Goal: Task Accomplishment & Management: Complete application form

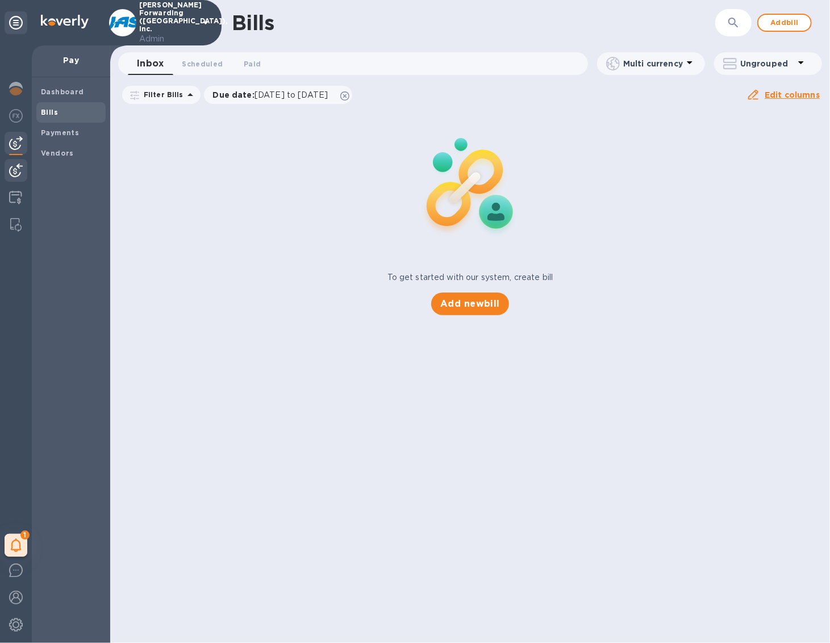
click at [10, 176] on img at bounding box center [16, 171] width 14 height 14
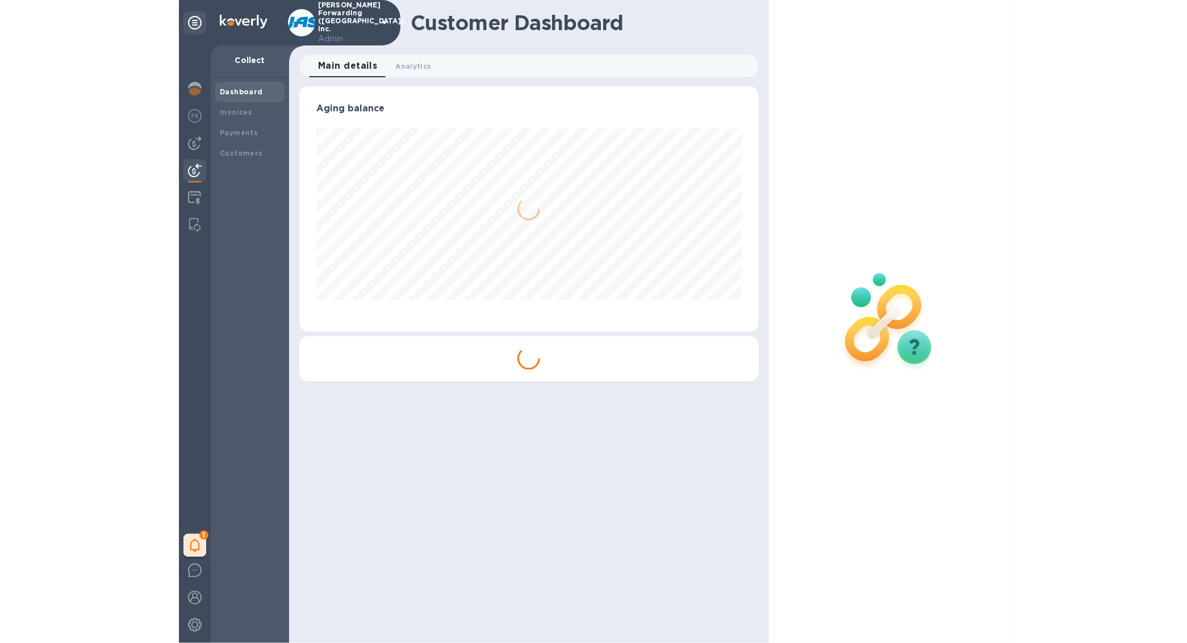
scroll to position [245, 459]
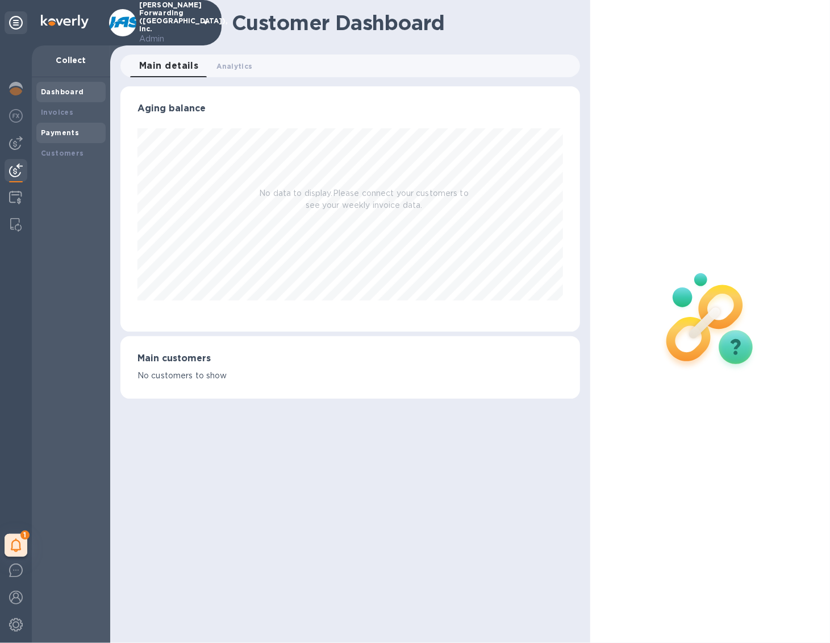
click at [69, 136] on div "Payments" at bounding box center [71, 132] width 60 height 11
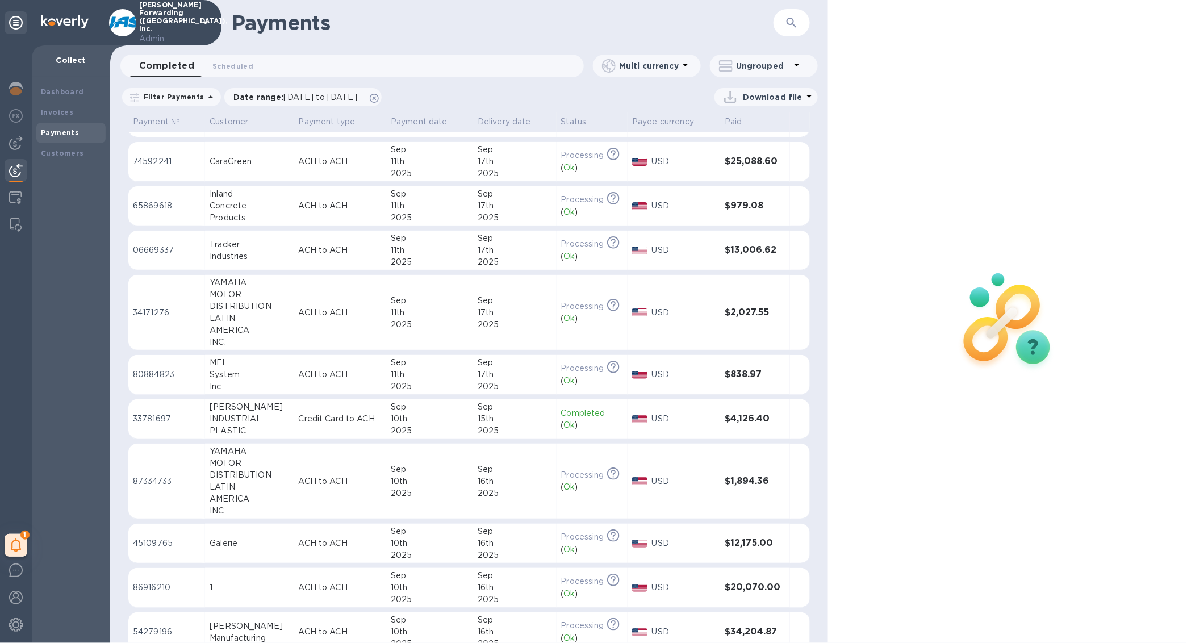
scroll to position [623, 0]
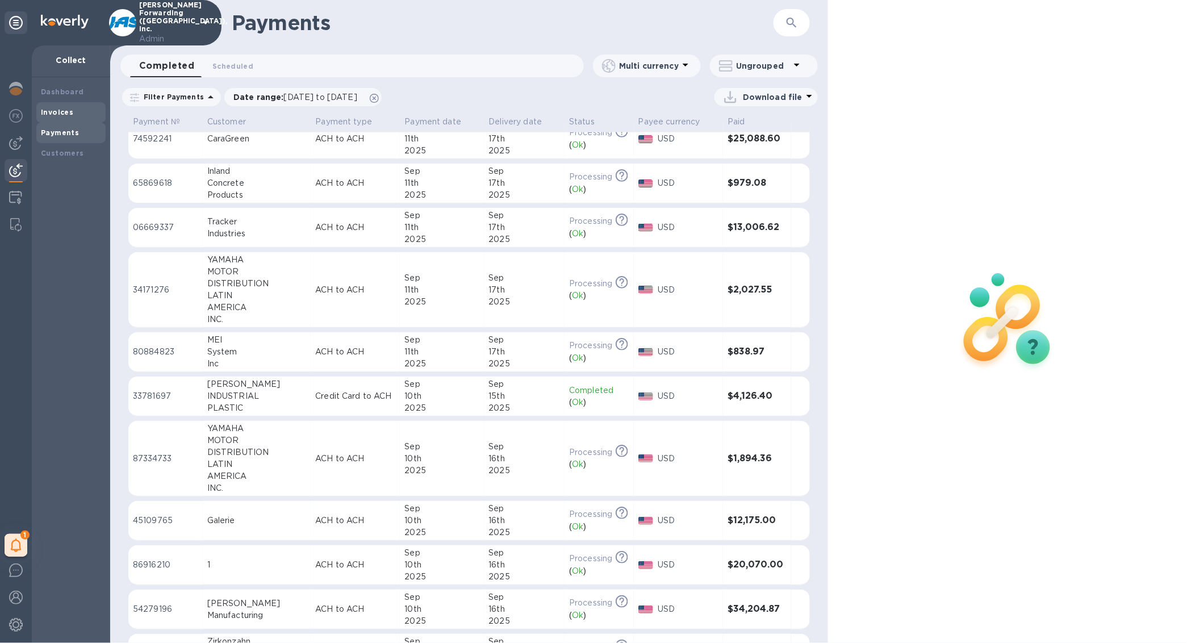
click at [57, 115] on b "Invoices" at bounding box center [57, 112] width 32 height 9
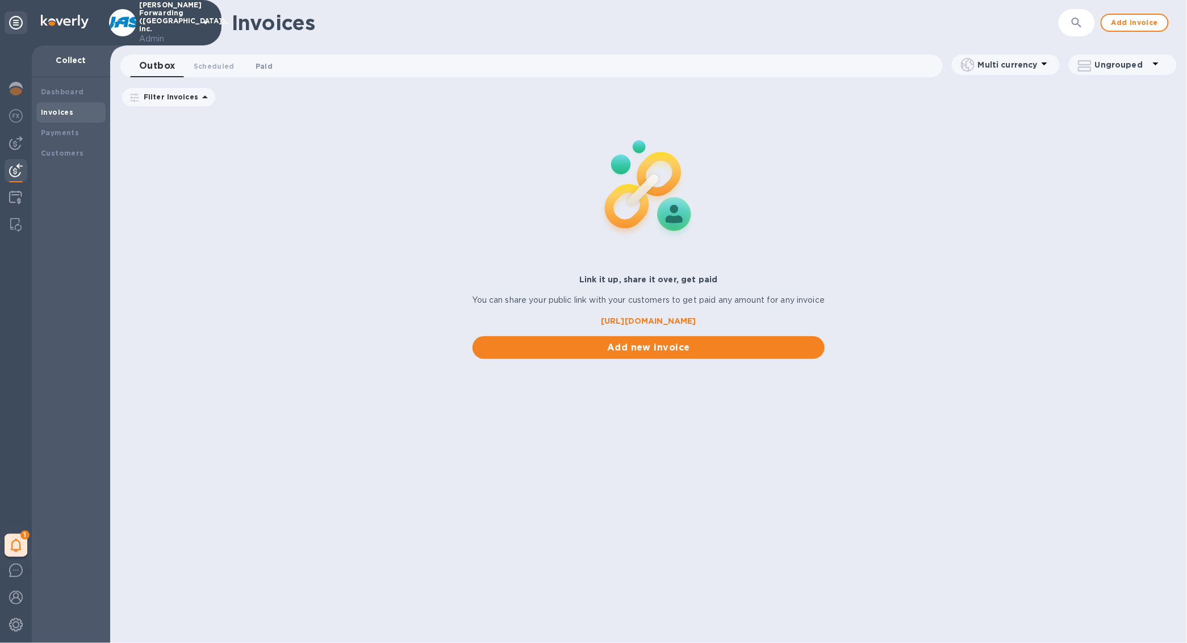
click at [256, 60] on span "Paid 0" at bounding box center [264, 66] width 17 height 12
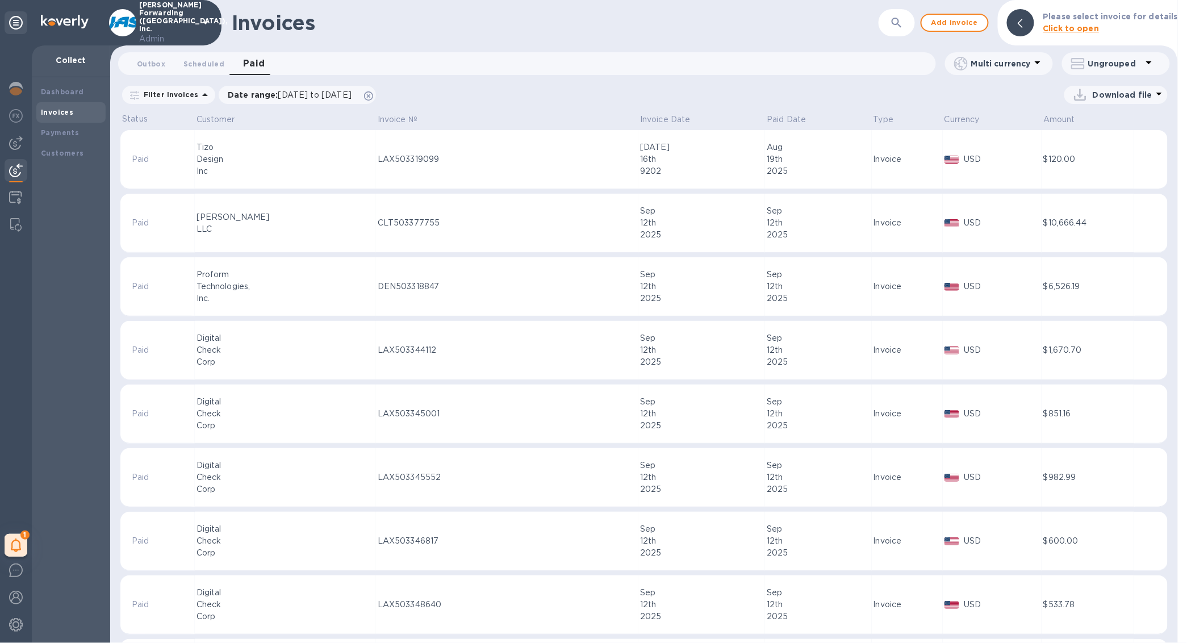
click at [829, 34] on button "button" at bounding box center [896, 22] width 27 height 27
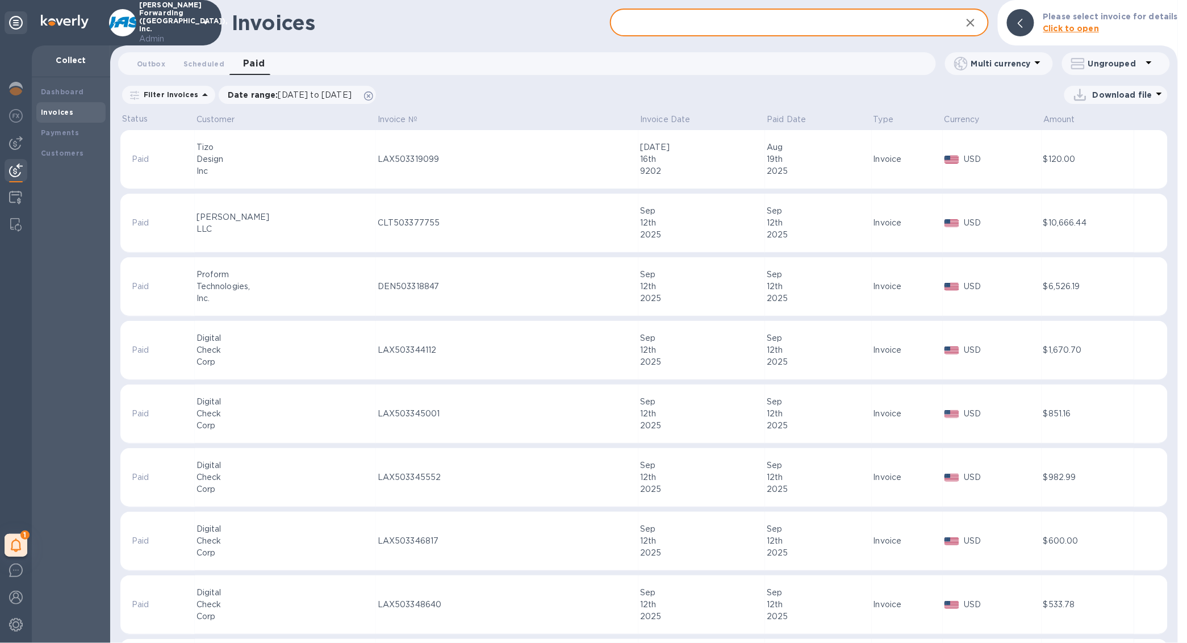
paste input "CHS503379851"
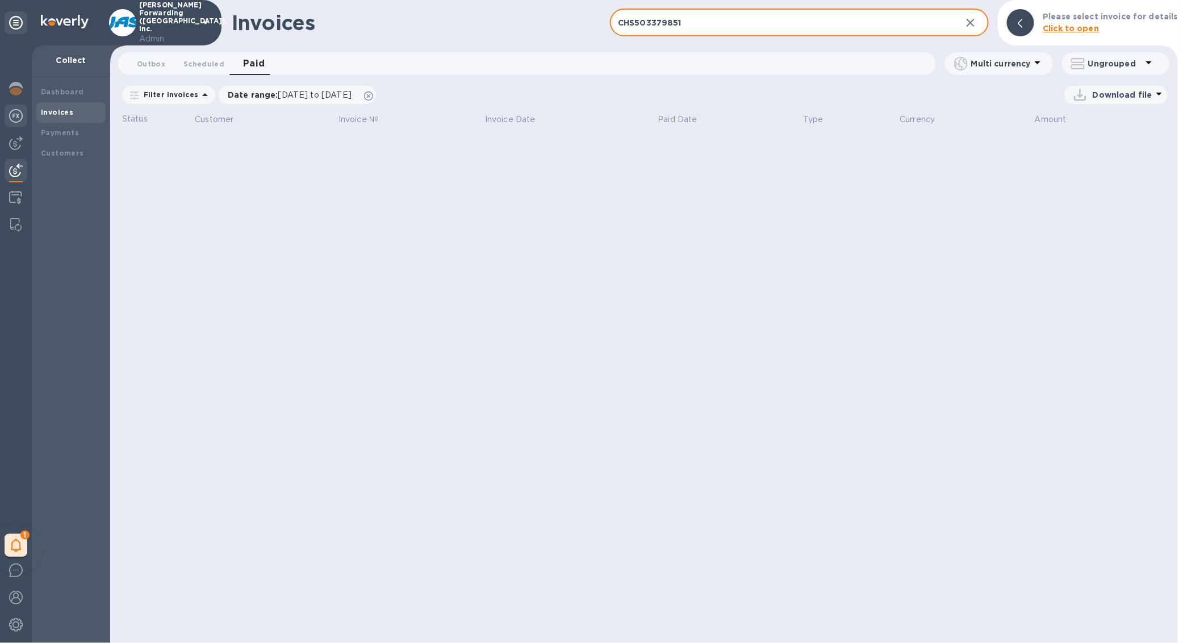
type input "CHS503379851"
click at [167, 20] on p "JAS Forwarding (USA), Inc. Admin" at bounding box center [167, 23] width 57 height 44
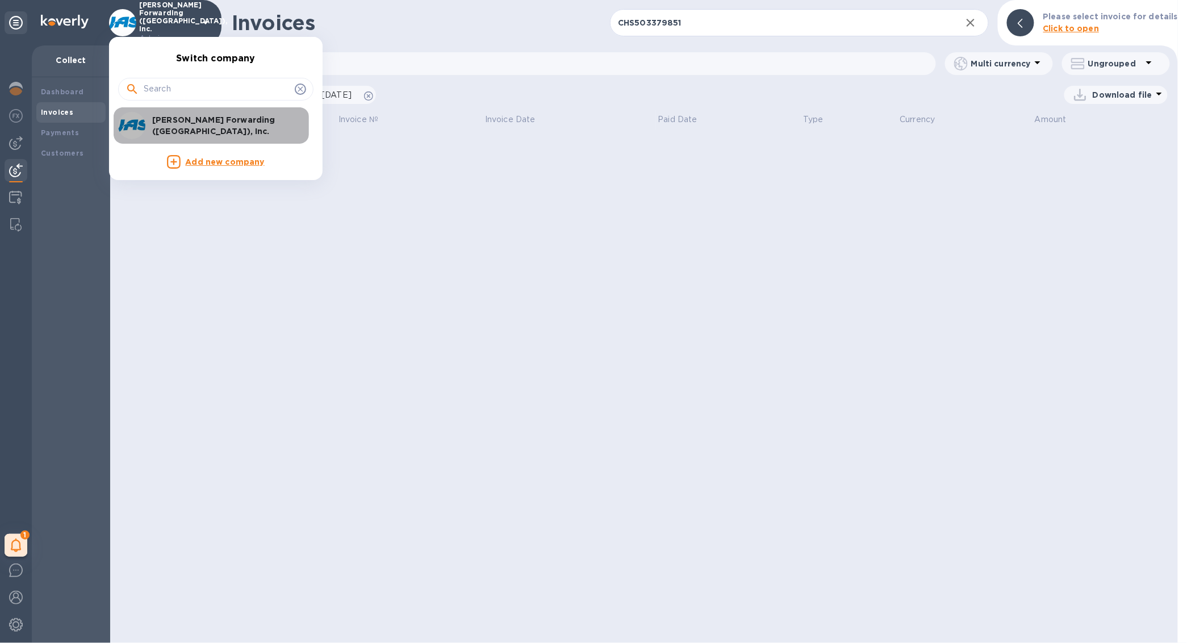
click at [185, 127] on p "JAS Forwarding (USA), Inc." at bounding box center [223, 125] width 143 height 23
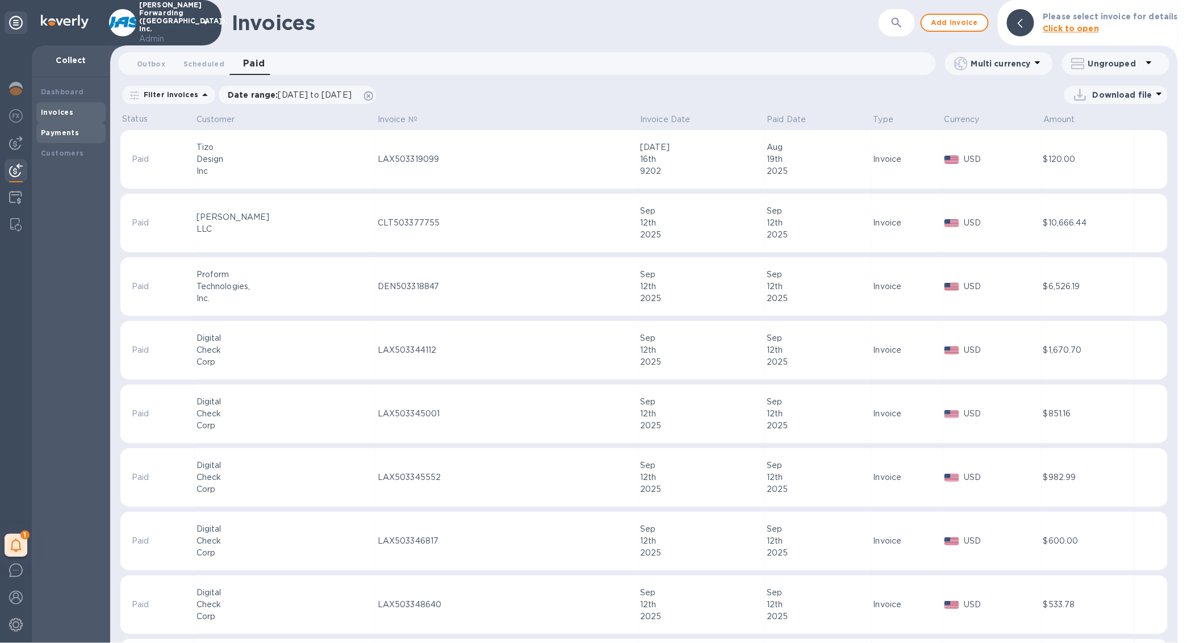
click at [69, 132] on b "Payments" at bounding box center [60, 132] width 38 height 9
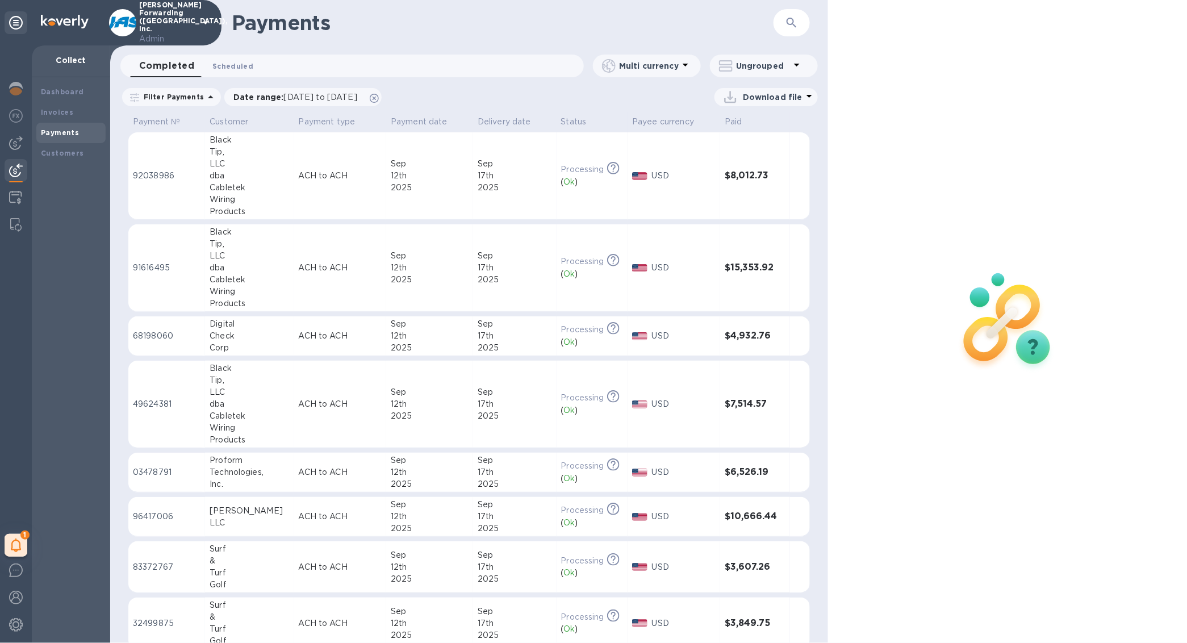
click at [216, 69] on span "Scheduled 0" at bounding box center [232, 66] width 41 height 12
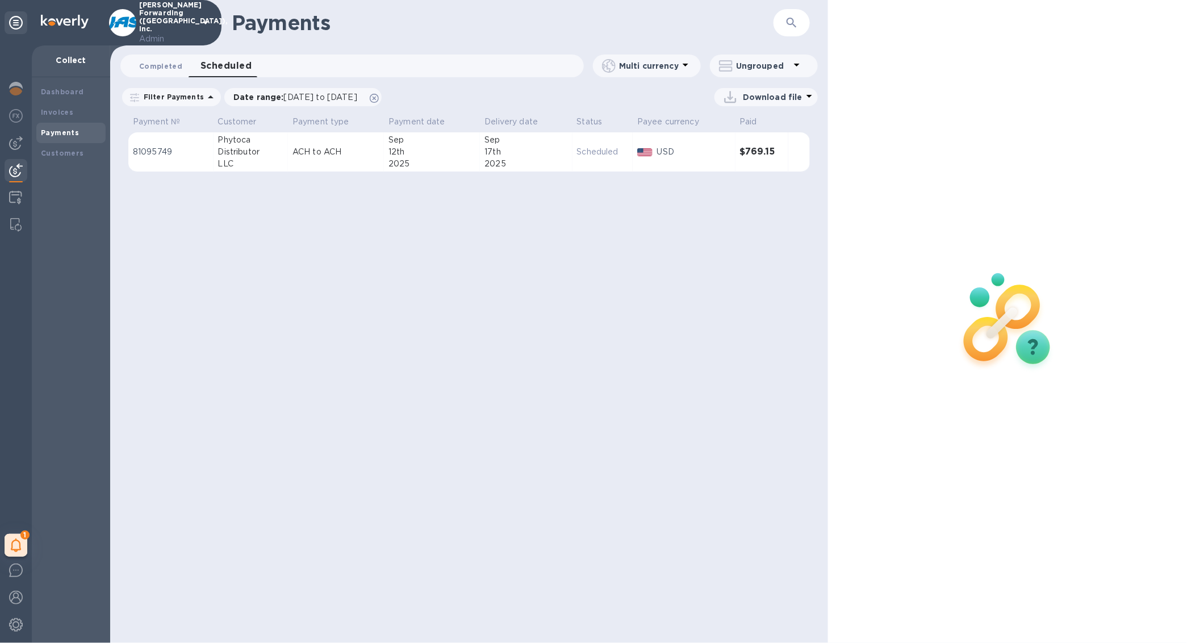
click at [167, 70] on span "Completed 0" at bounding box center [160, 66] width 43 height 12
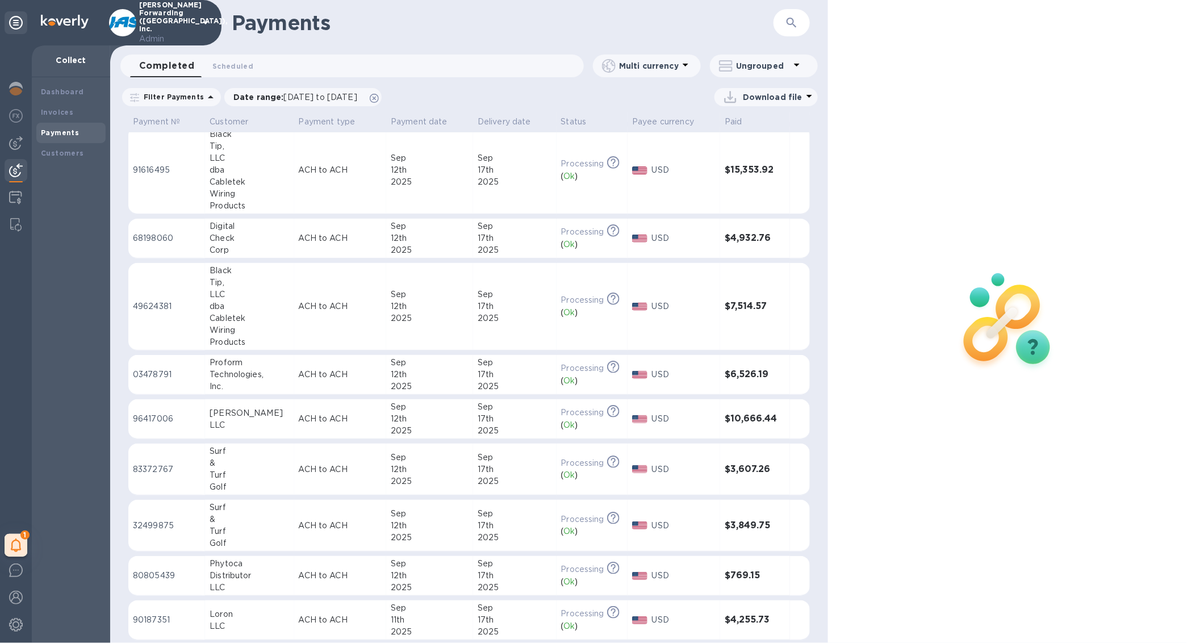
scroll to position [98, 0]
click at [432, 468] on div "12th" at bounding box center [430, 469] width 78 height 12
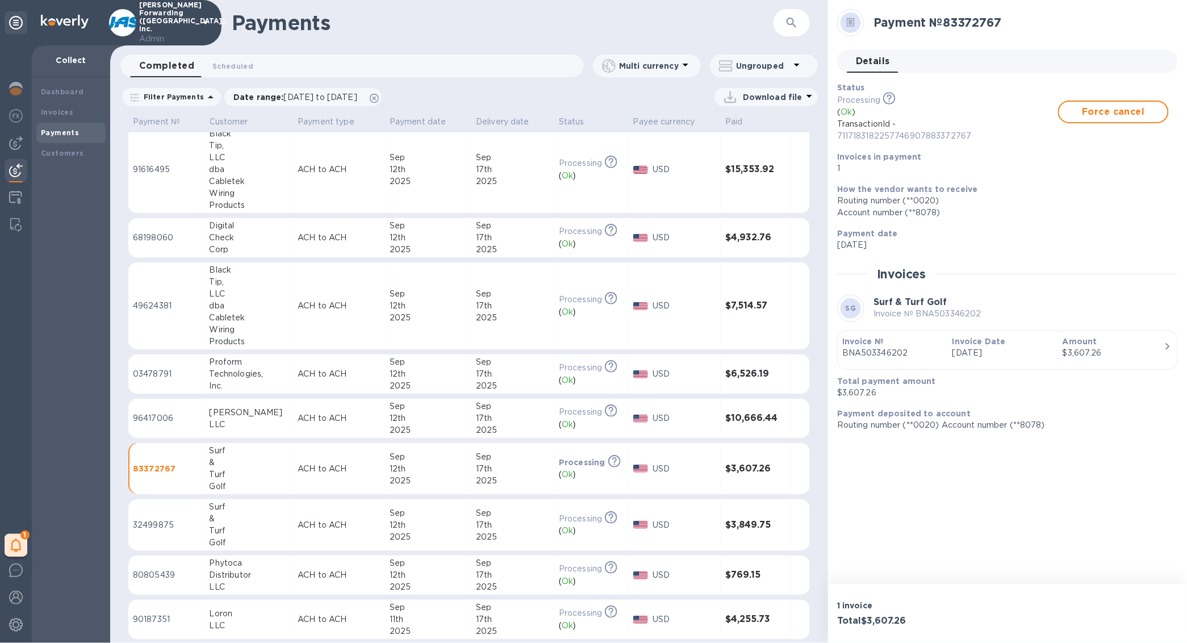
click at [427, 415] on div "12th" at bounding box center [428, 418] width 77 height 12
click at [419, 379] on div "12th" at bounding box center [428, 374] width 77 height 12
click at [427, 424] on div "2025" at bounding box center [428, 430] width 77 height 12
click at [412, 382] on div "2025" at bounding box center [428, 386] width 77 height 12
click at [403, 311] on div "12th" at bounding box center [428, 306] width 77 height 12
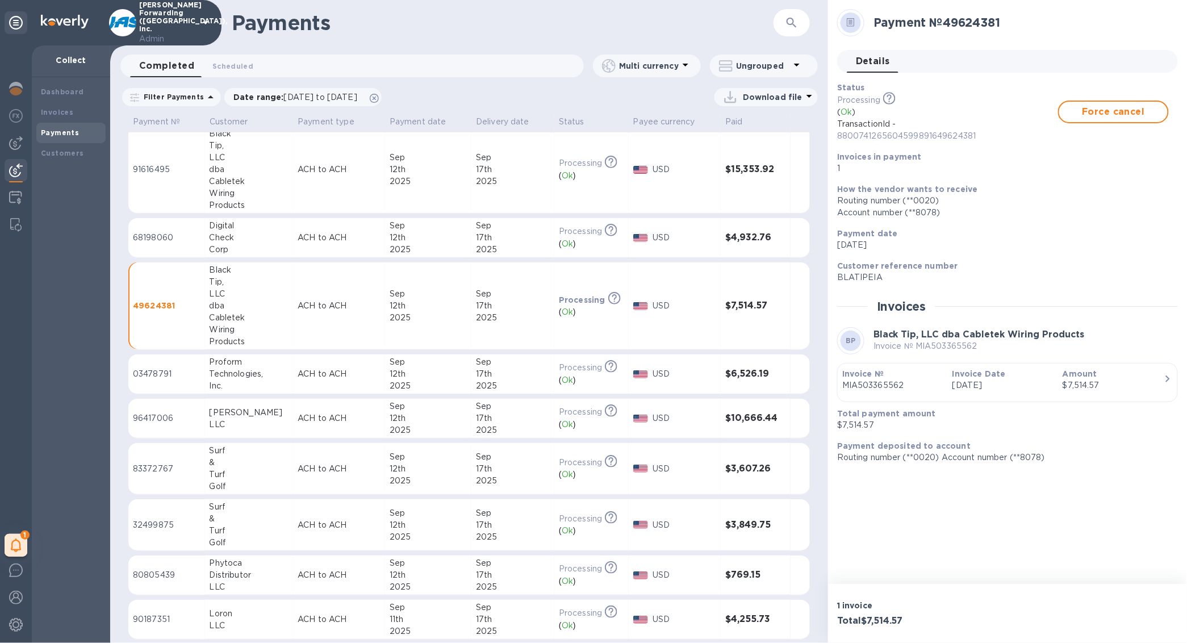
click at [404, 224] on div "Sep" at bounding box center [428, 226] width 77 height 12
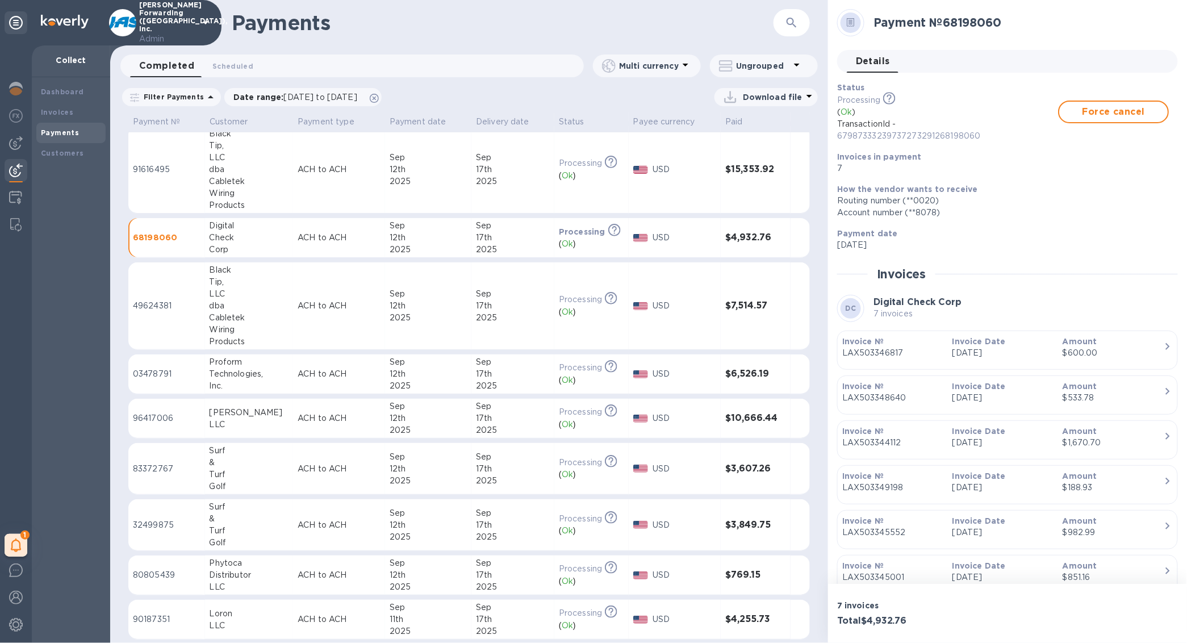
click at [400, 207] on td "Sep 12th 2025" at bounding box center [428, 169] width 86 height 87
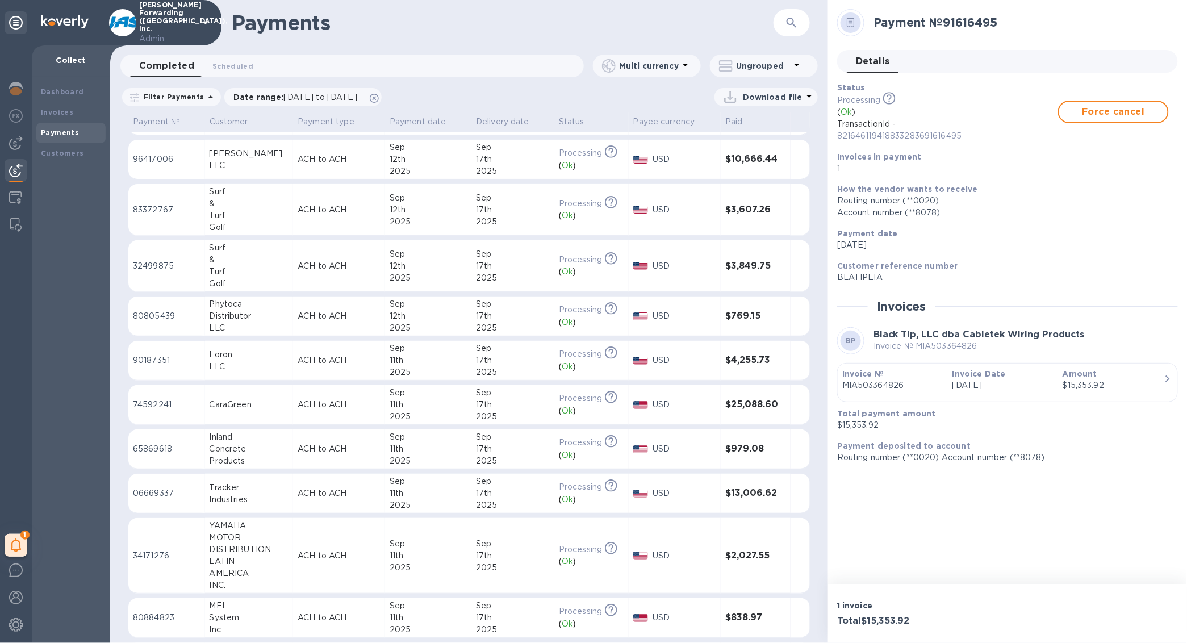
scroll to position [358, 0]
click at [440, 314] on div "12th" at bounding box center [428, 316] width 77 height 12
click at [438, 278] on div "2025" at bounding box center [428, 278] width 77 height 12
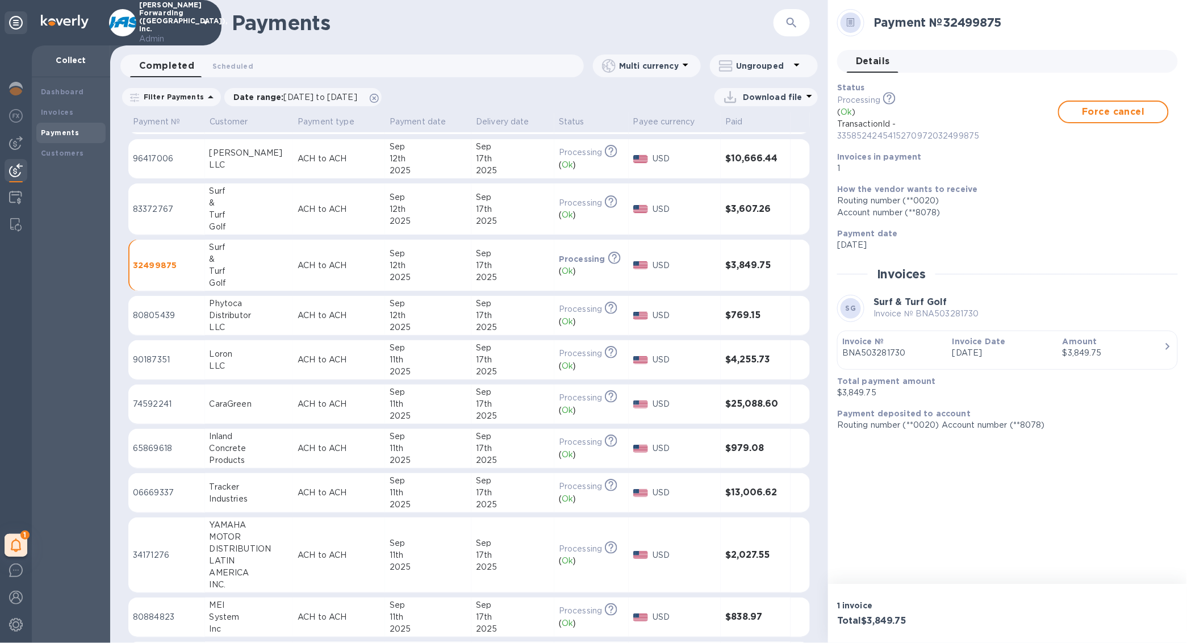
click at [429, 228] on td "Sep 12th 2025" at bounding box center [428, 209] width 86 height 52
click at [440, 357] on div "11th" at bounding box center [428, 360] width 77 height 12
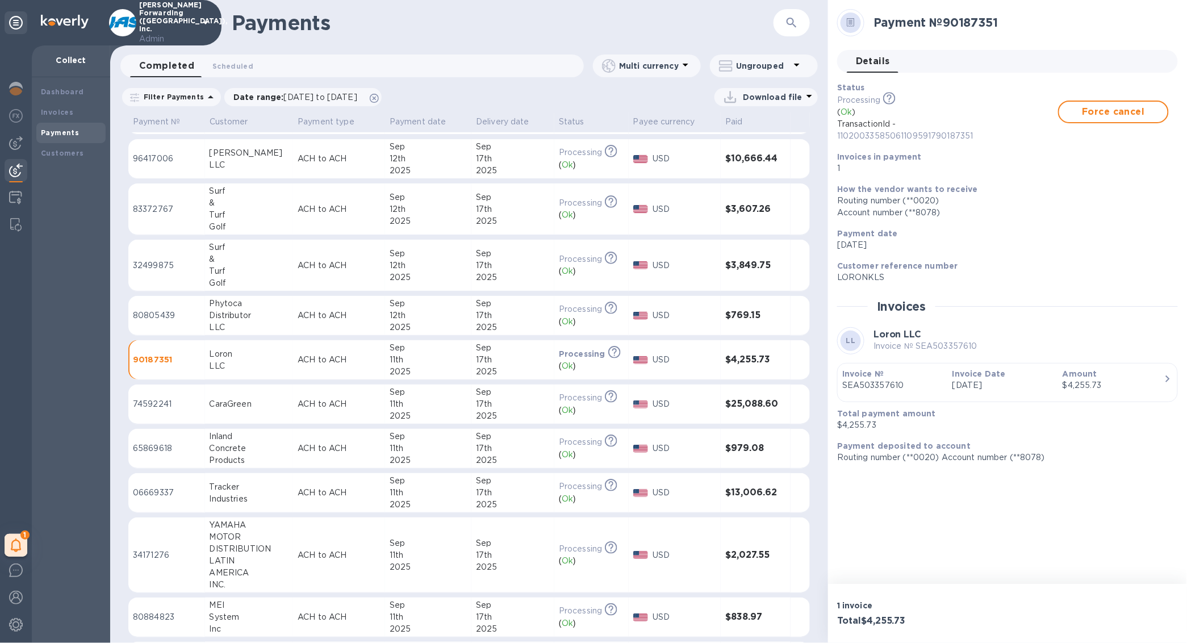
click at [457, 412] on div "2025" at bounding box center [428, 416] width 77 height 12
click at [471, 444] on td "Sep 17th 2025" at bounding box center [512, 449] width 83 height 40
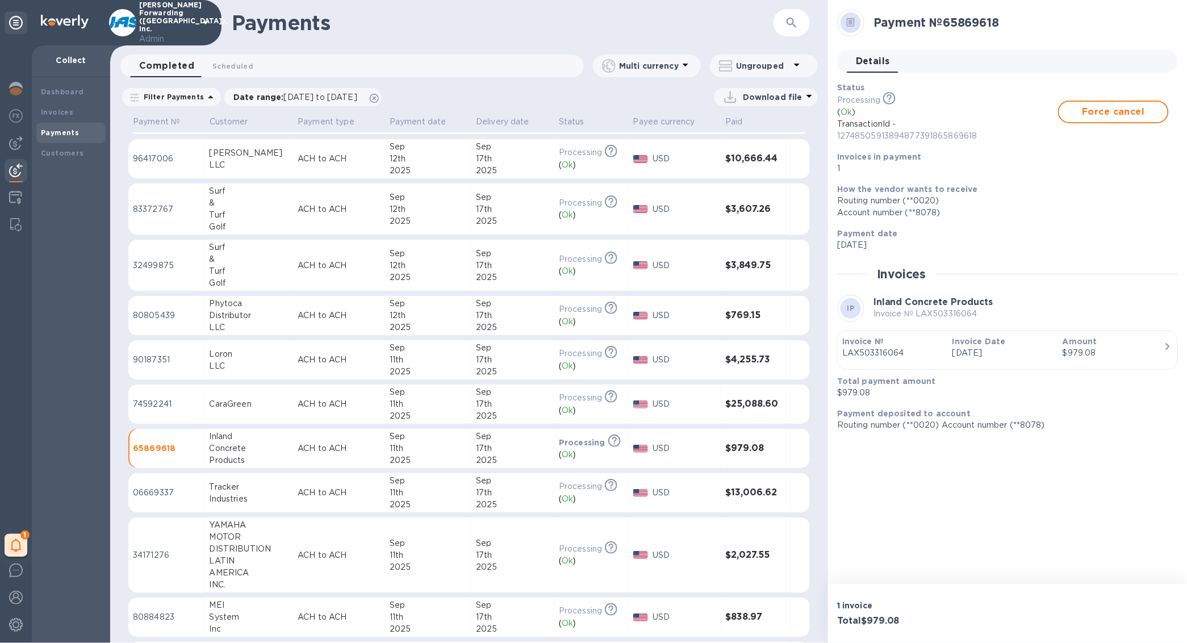
click at [461, 494] on td "Sep 11th 2025" at bounding box center [428, 493] width 86 height 40
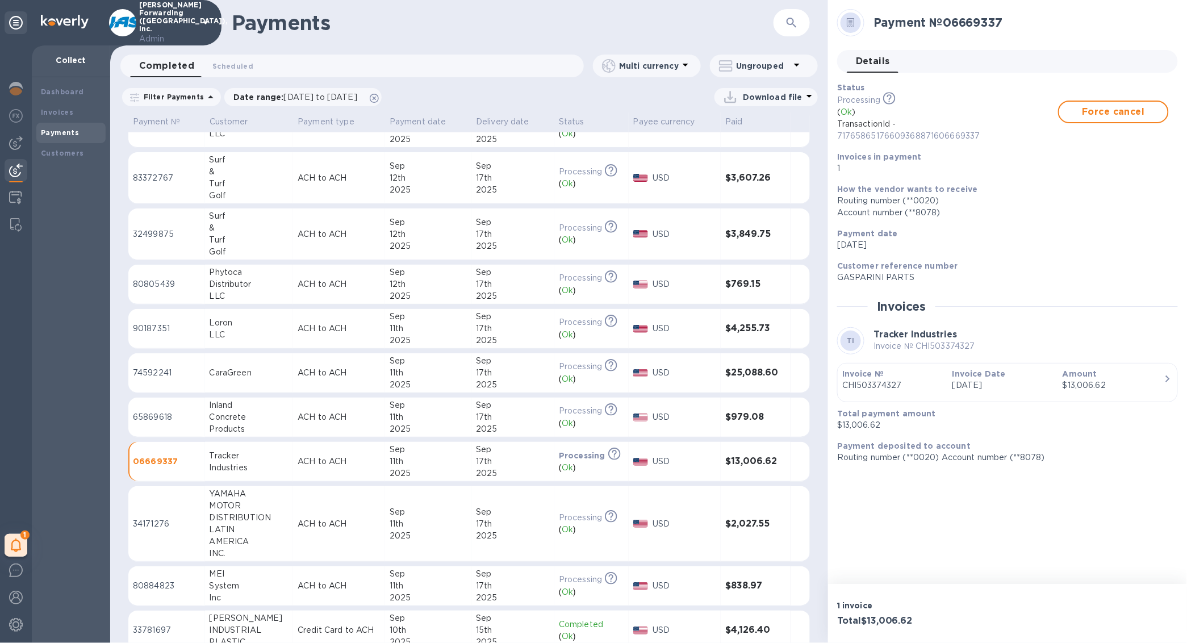
scroll to position [390, 0]
click at [462, 529] on td "Sep 11th 2025" at bounding box center [428, 524] width 86 height 76
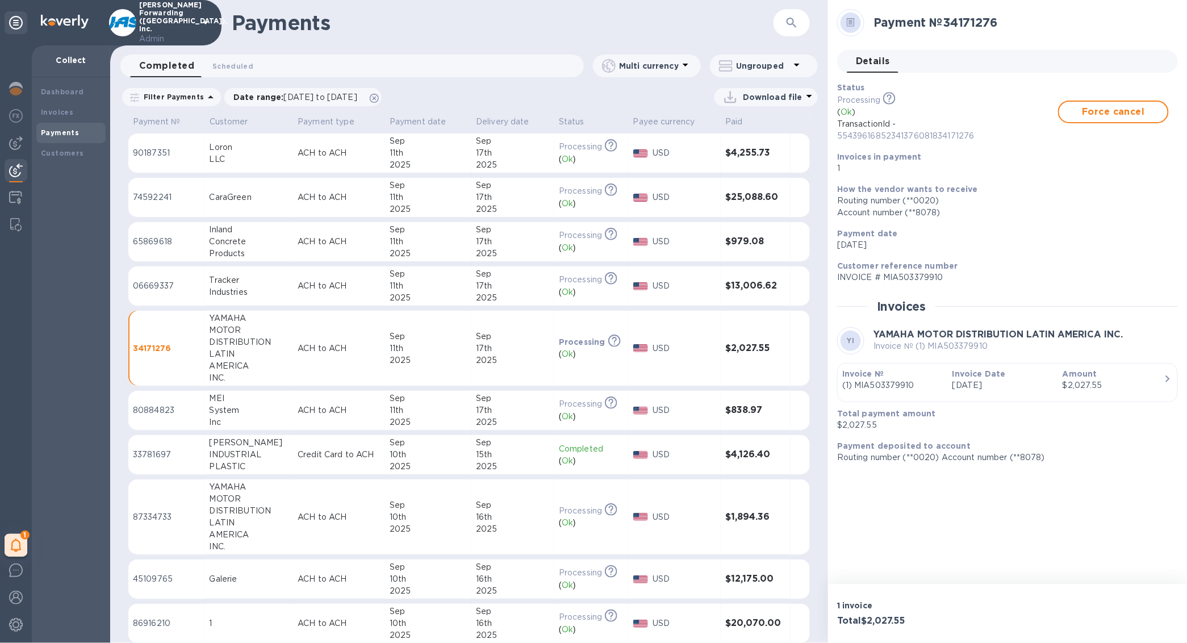
scroll to position [623, 0]
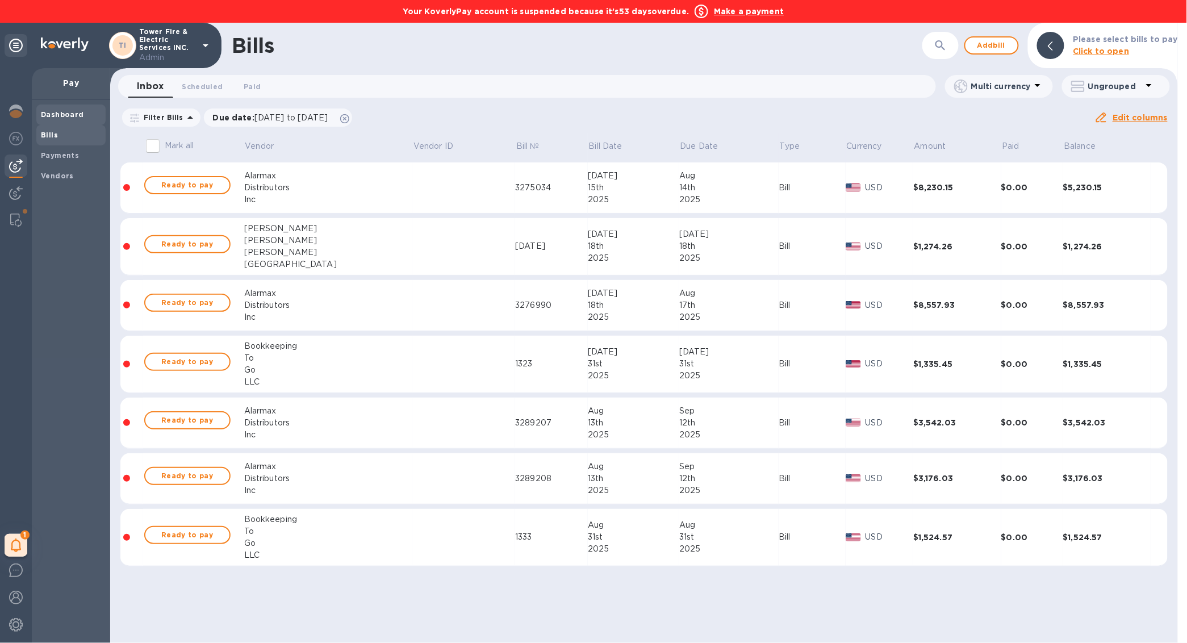
click at [61, 118] on span "Dashboard" at bounding box center [62, 114] width 43 height 11
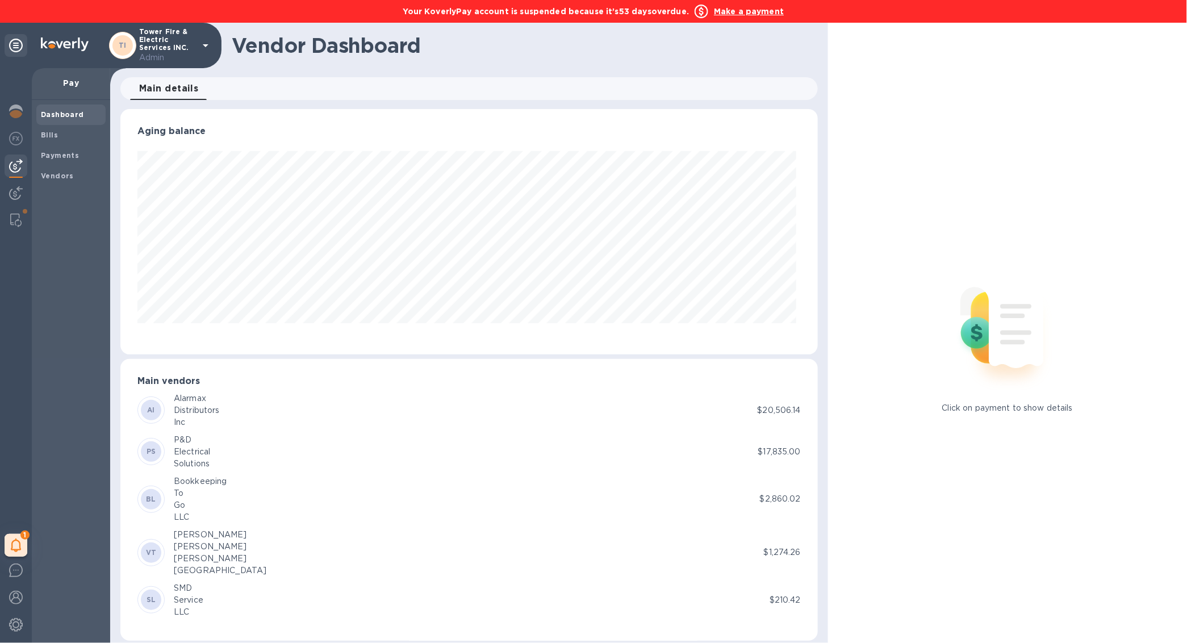
scroll to position [245, 694]
click at [18, 116] on img at bounding box center [16, 112] width 14 height 14
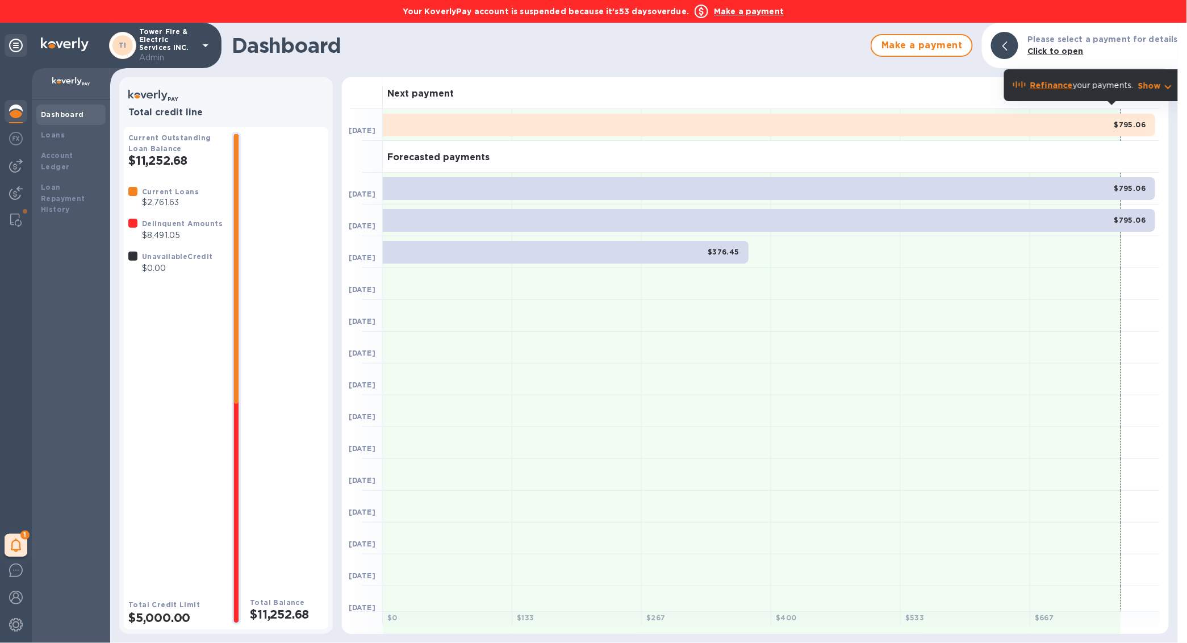
click at [1055, 81] on b "Refinance" at bounding box center [1051, 85] width 43 height 9
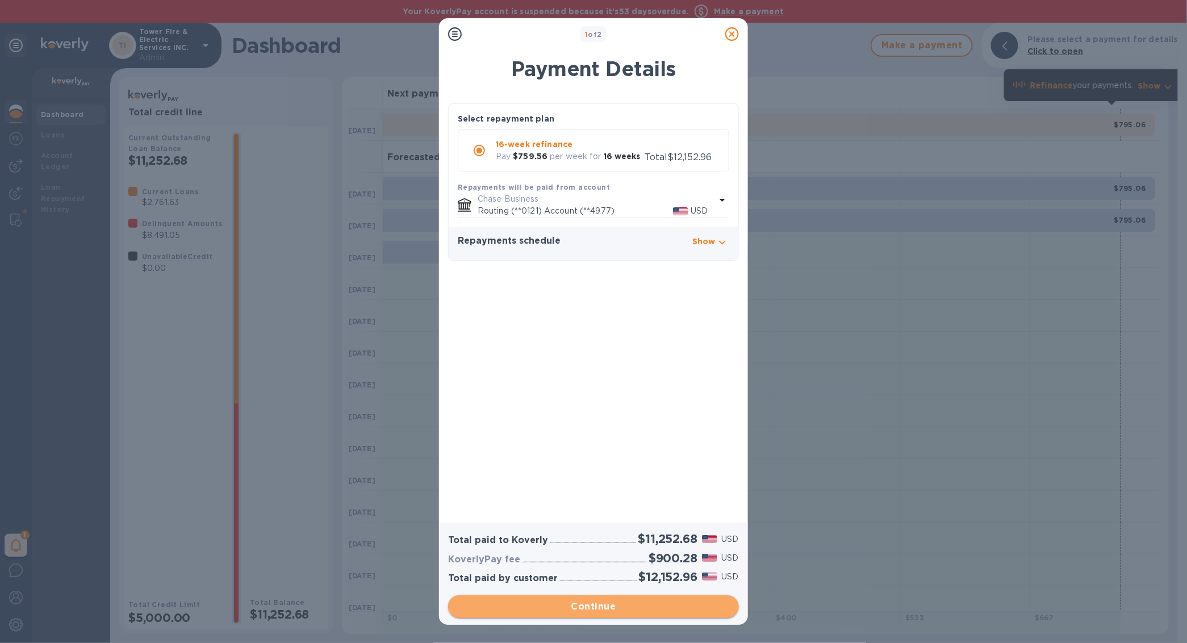
click at [607, 614] on button "Continue" at bounding box center [593, 606] width 291 height 23
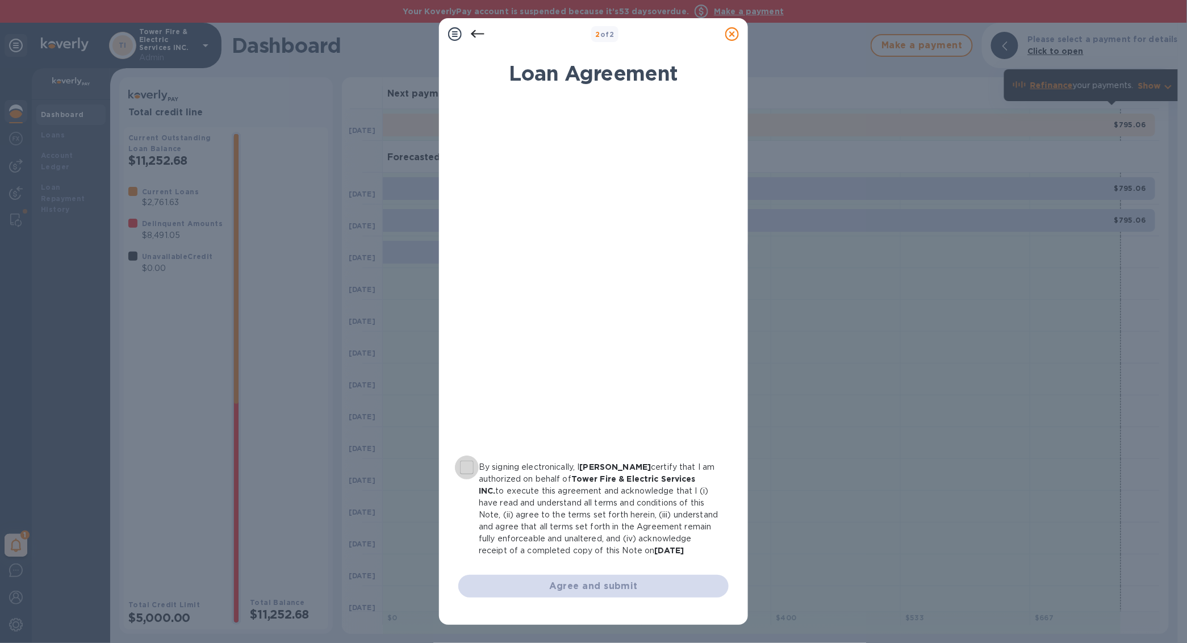
click at [466, 470] on input "By signing electronically, I [PERSON_NAME] certify that I am authorized on beha…" at bounding box center [467, 468] width 24 height 24
checkbox input "true"
click at [535, 592] on span "Agree and submit" at bounding box center [594, 586] width 252 height 14
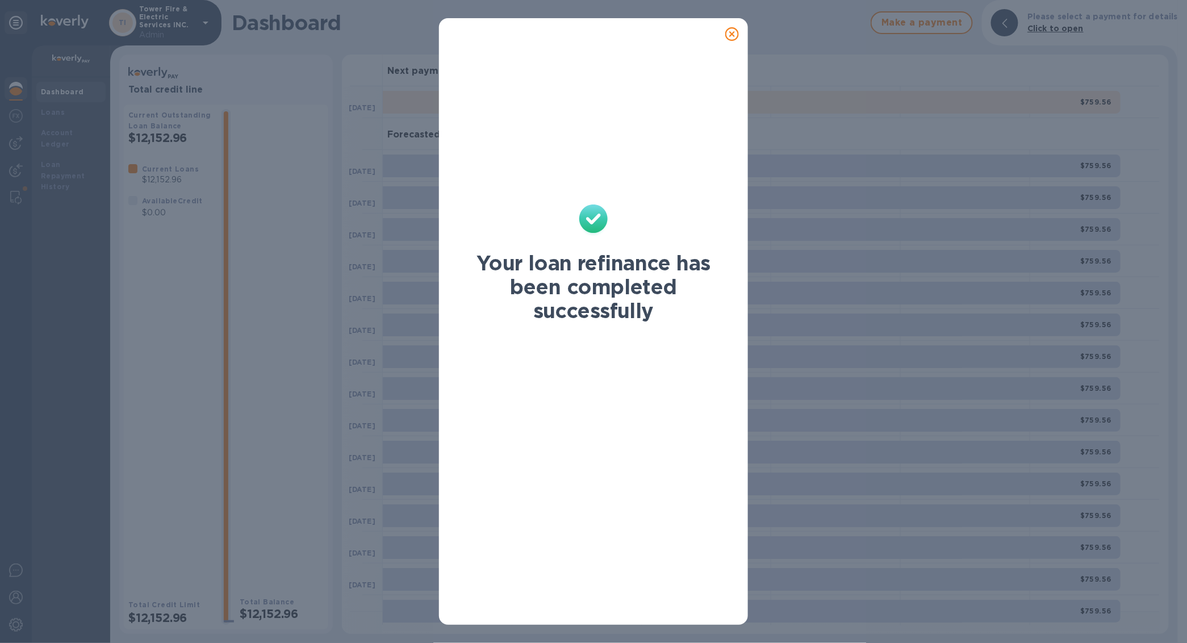
click at [732, 33] on icon at bounding box center [732, 34] width 14 height 14
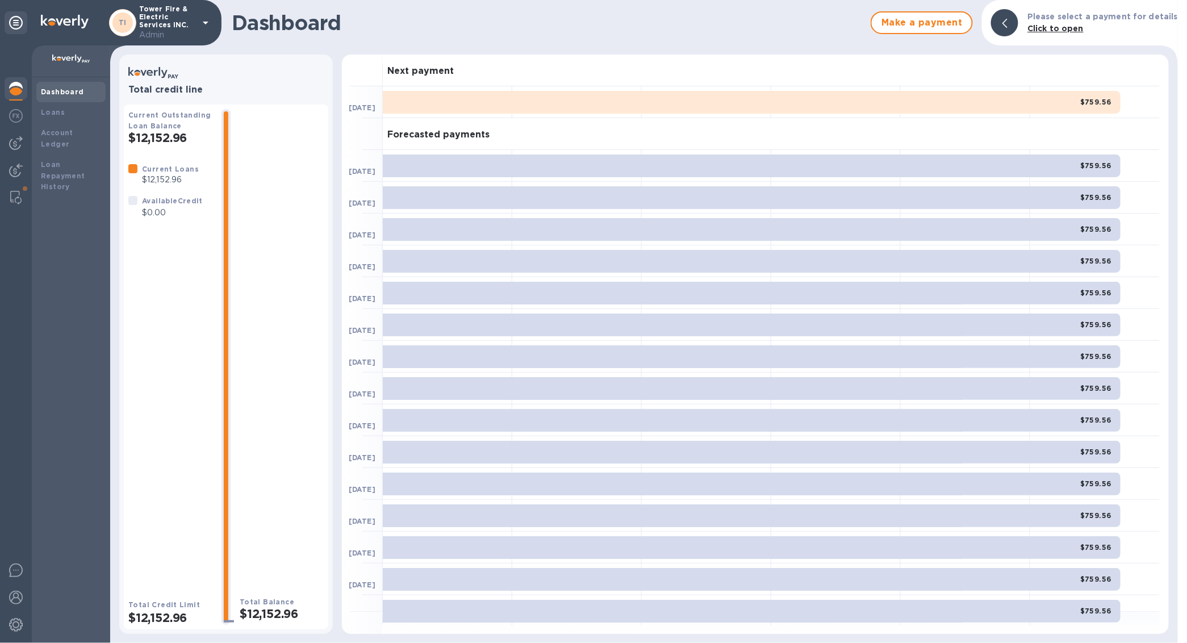
scroll to position [16, 0]
